Goal: Transaction & Acquisition: Obtain resource

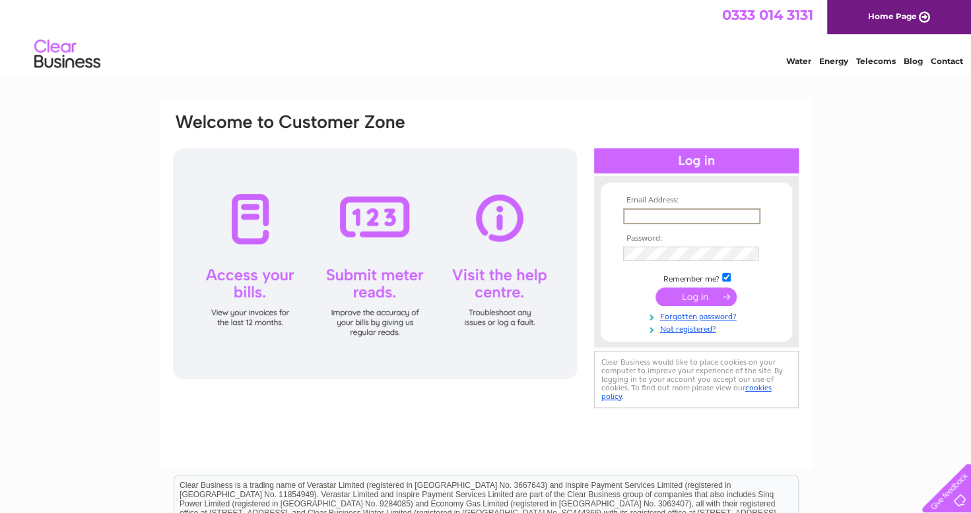
click at [692, 212] on input "text" at bounding box center [691, 217] width 137 height 16
type input "linda45may@gmail.com"
click at [666, 304] on input "submit" at bounding box center [695, 297] width 81 height 18
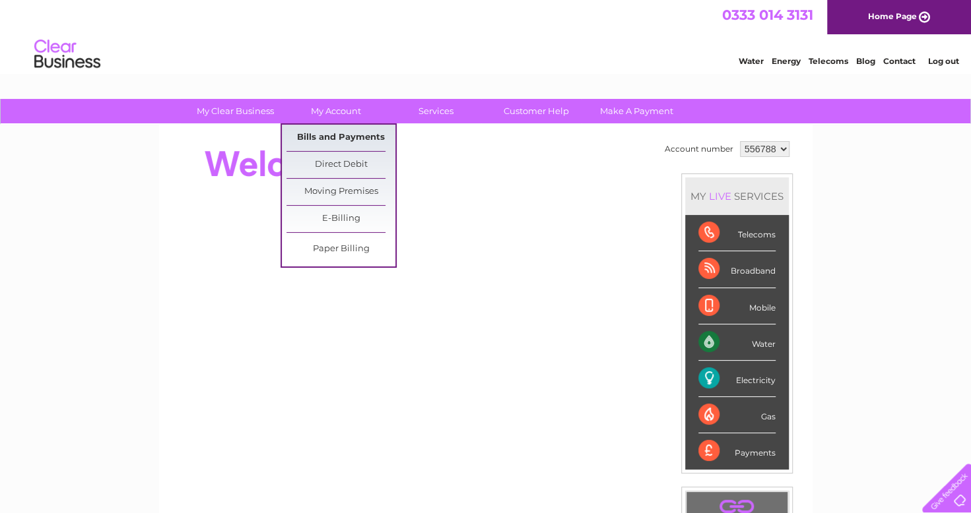
click at [335, 134] on link "Bills and Payments" at bounding box center [340, 138] width 109 height 26
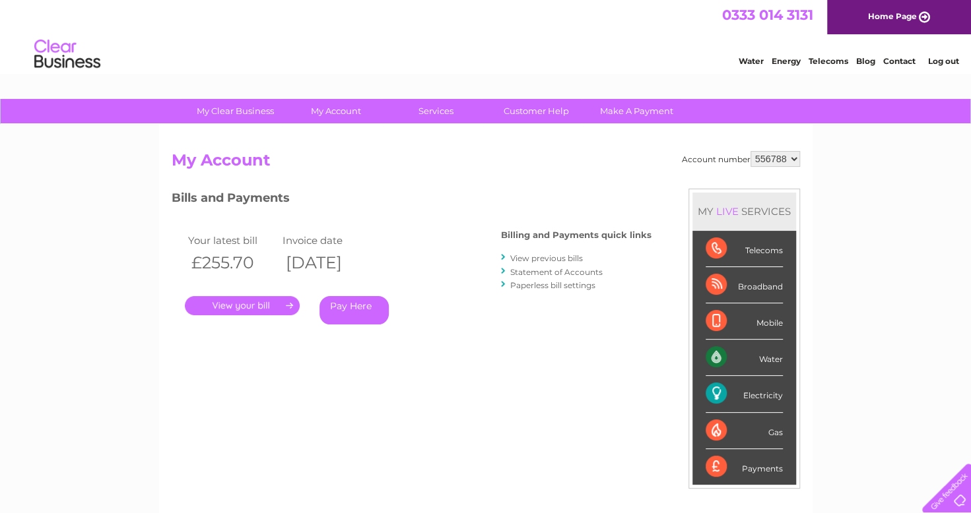
click at [253, 308] on link "." at bounding box center [242, 305] width 115 height 19
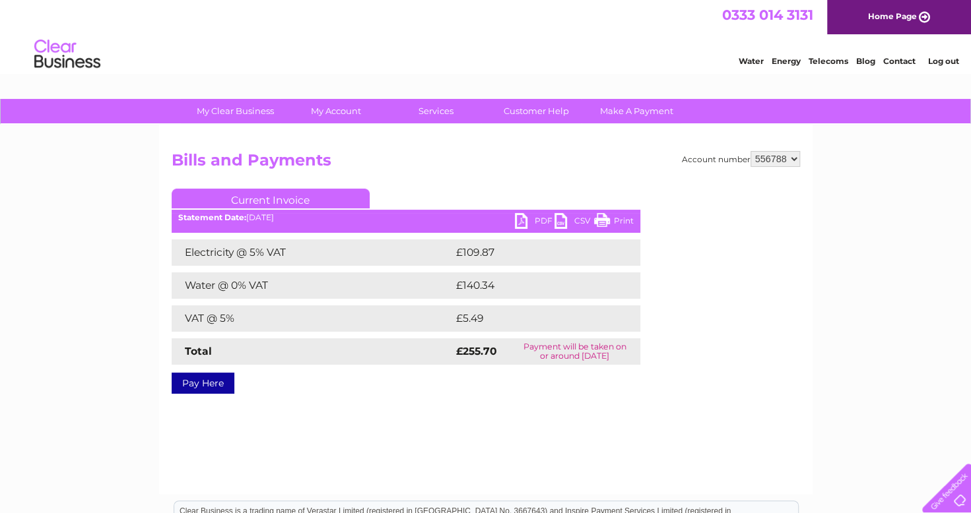
click at [523, 220] on link "PDF" at bounding box center [535, 222] width 40 height 19
click at [938, 58] on link "Log out" at bounding box center [942, 61] width 31 height 10
